Goal: Task Accomplishment & Management: Use online tool/utility

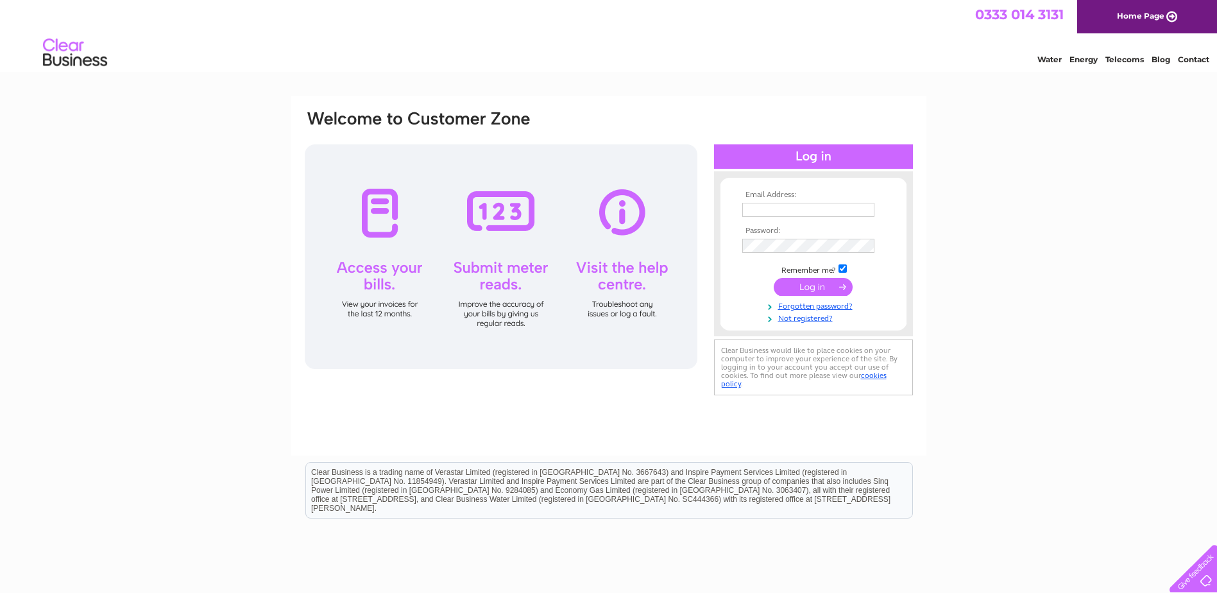
type input "[PERSON_NAME][EMAIL_ADDRESS][DOMAIN_NAME]"
click at [828, 285] on input "submit" at bounding box center [813, 287] width 79 height 18
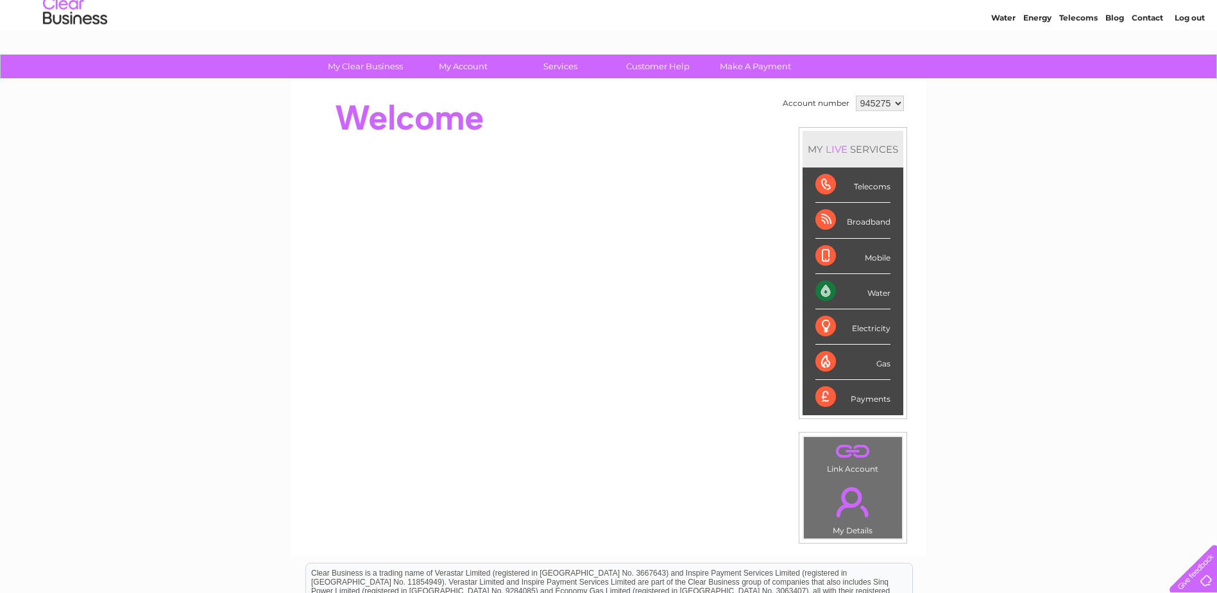
scroll to position [64, 0]
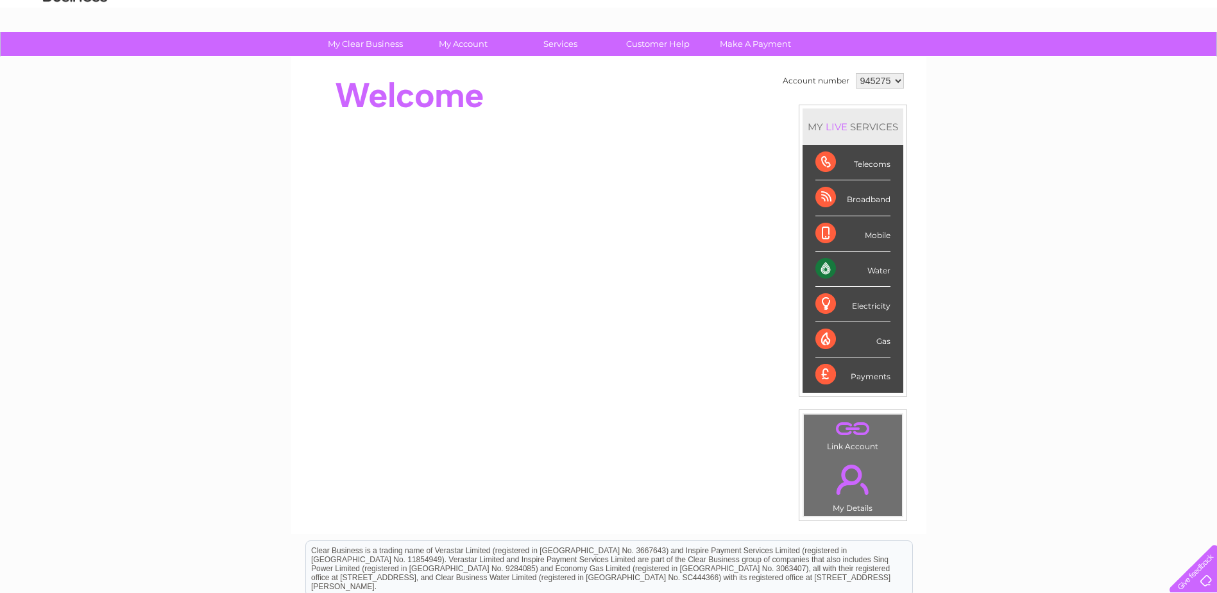
click at [883, 78] on select "945275" at bounding box center [880, 80] width 48 height 15
click at [952, 113] on div "My Clear Business Login Details My Details My Preferences Link Account My Accou…" at bounding box center [608, 392] width 1217 height 721
click at [826, 266] on div "Water" at bounding box center [852, 268] width 75 height 35
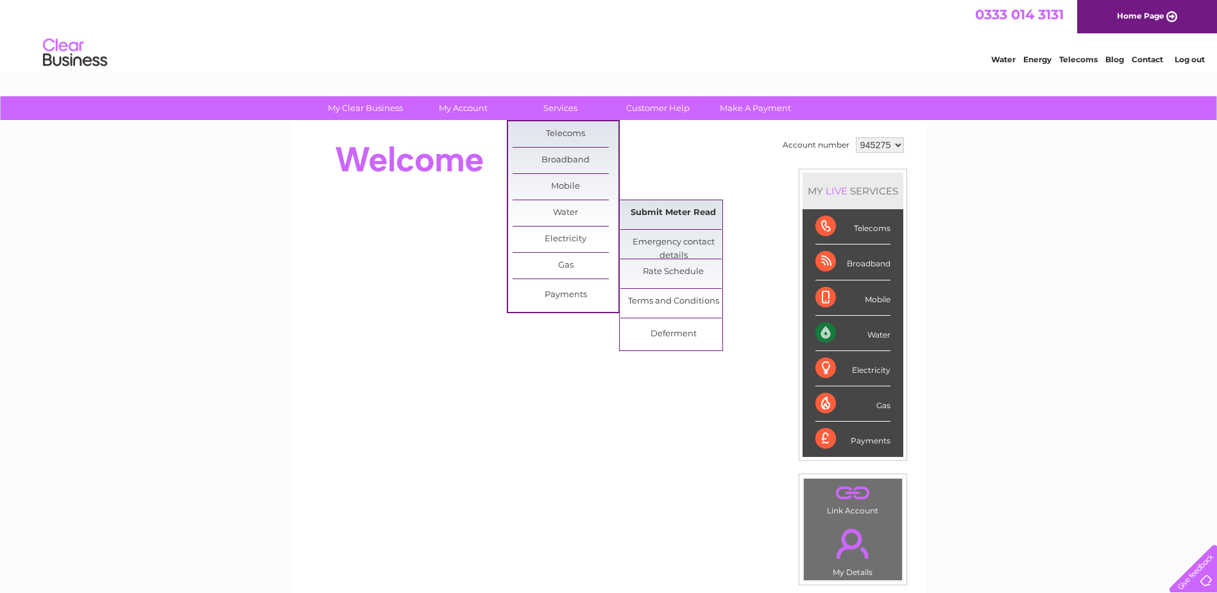
click at [661, 212] on link "Submit Meter Read" at bounding box center [673, 213] width 106 height 26
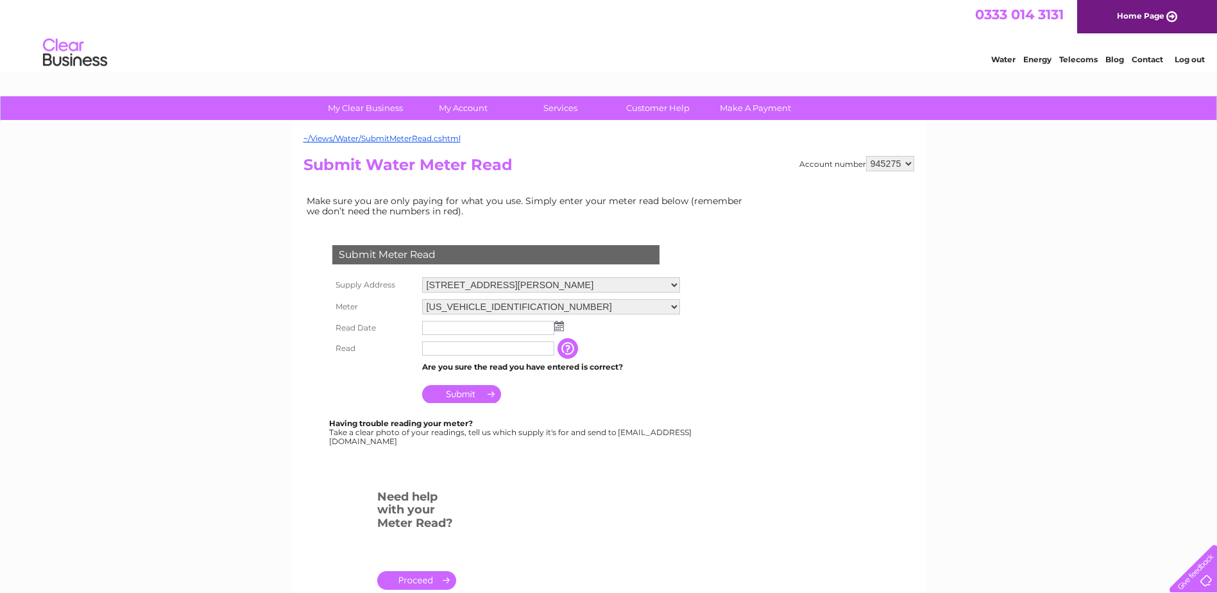
click at [467, 327] on input "text" at bounding box center [488, 328] width 132 height 14
click at [564, 327] on td at bounding box center [551, 328] width 264 height 21
click at [560, 327] on img at bounding box center [559, 326] width 10 height 10
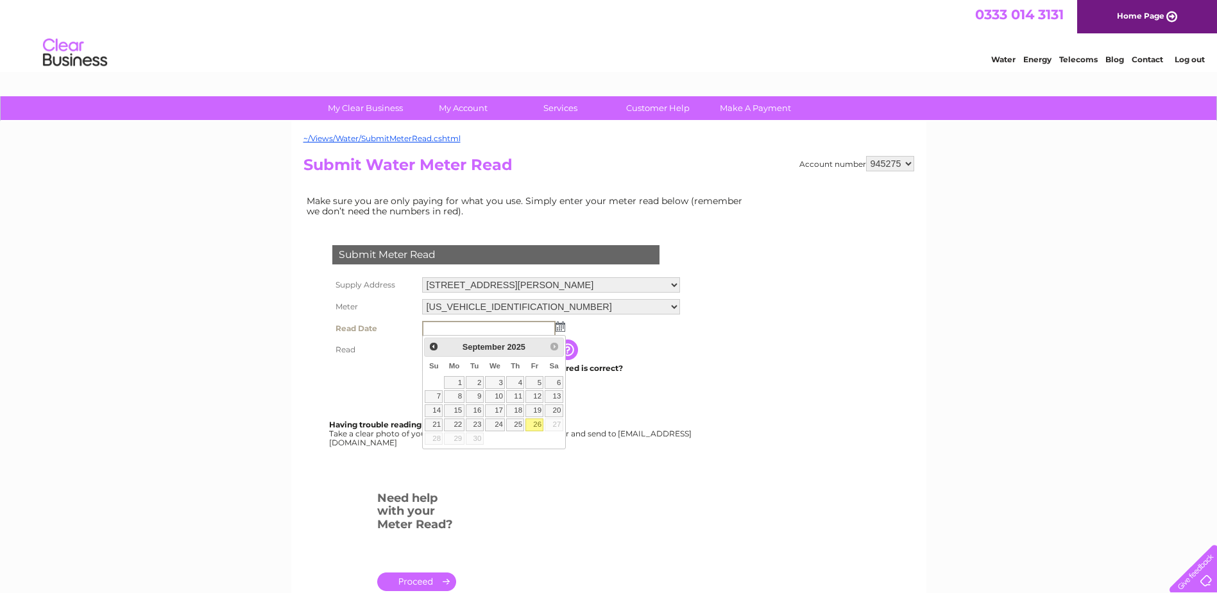
click at [537, 422] on link "26" at bounding box center [534, 424] width 18 height 13
type input "2025/09/26"
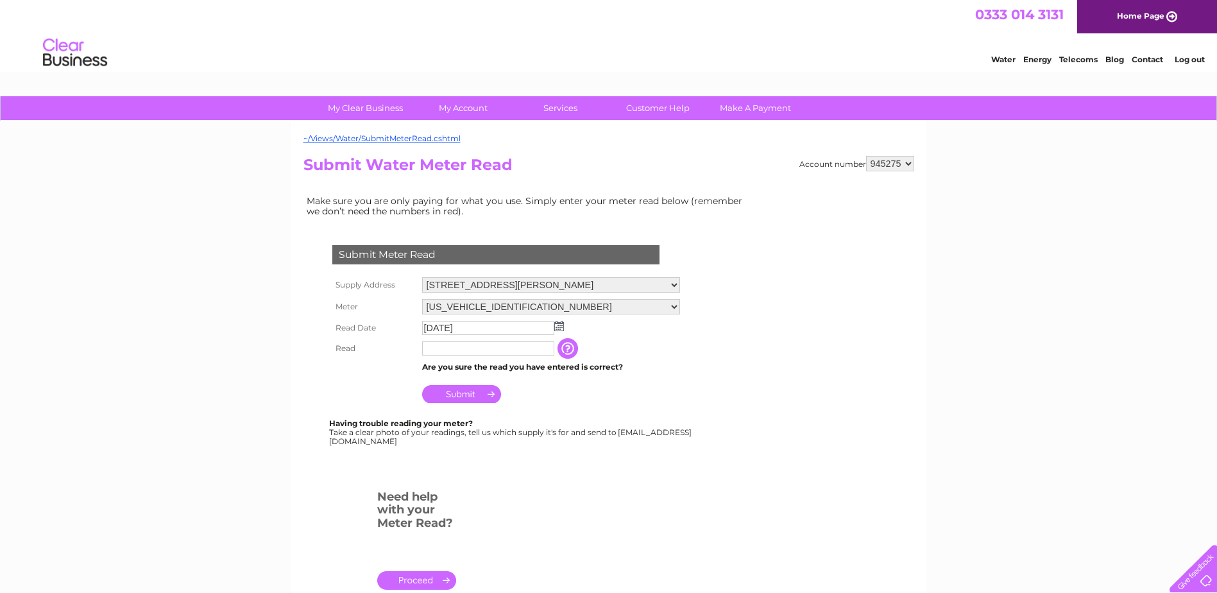
click at [459, 348] on input "text" at bounding box center [488, 348] width 132 height 14
type input "00056"
click at [461, 398] on input "Submit" at bounding box center [461, 394] width 79 height 18
